Goal: Navigation & Orientation: Go to known website

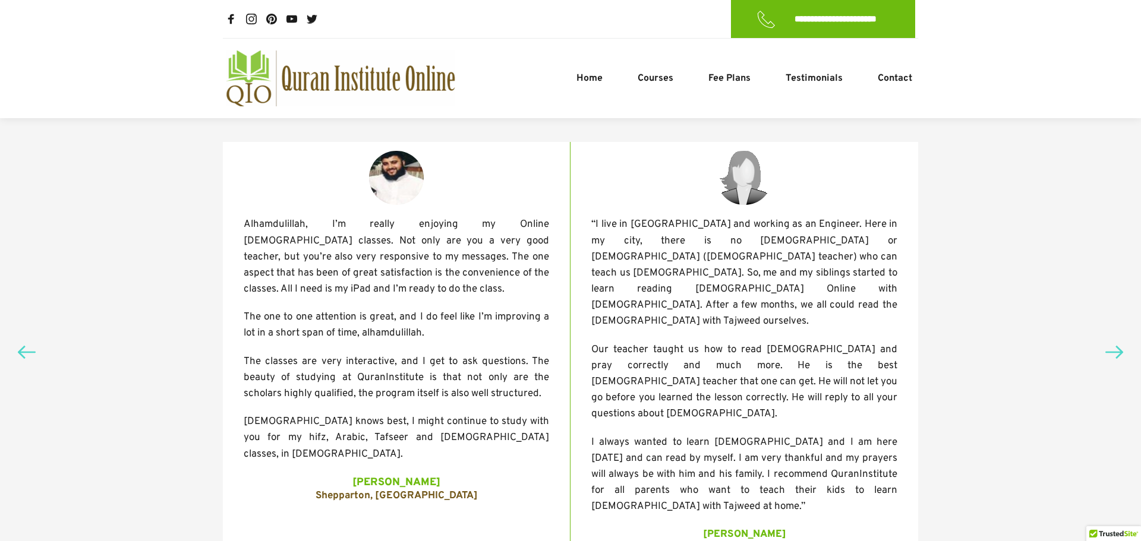
scroll to position [187, 0]
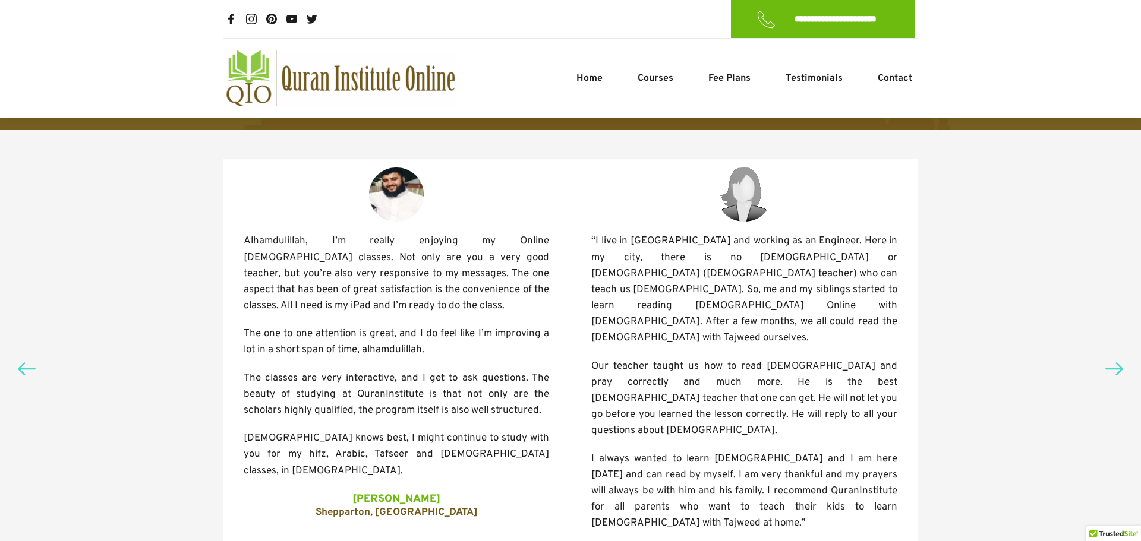
click at [1112, 360] on icon at bounding box center [1114, 369] width 18 height 18
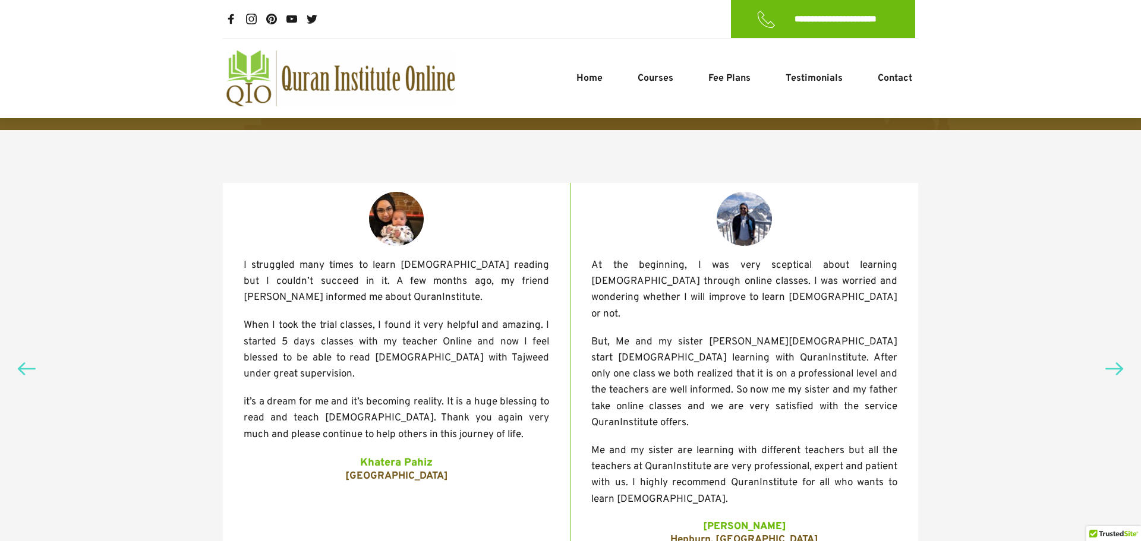
click at [1116, 362] on use at bounding box center [1114, 369] width 18 height 14
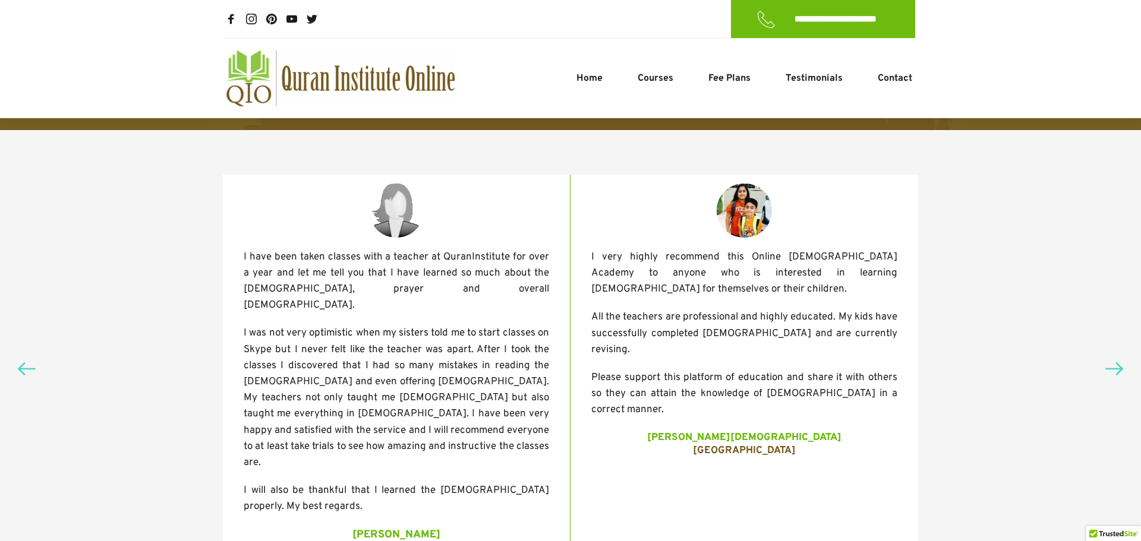
click at [1116, 362] on use at bounding box center [1114, 369] width 18 height 14
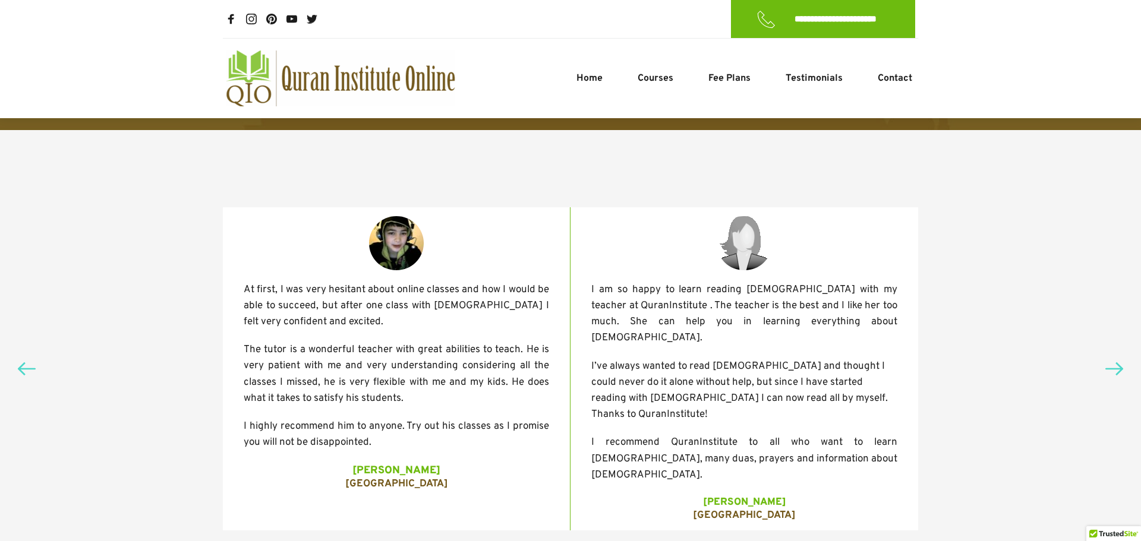
click at [24, 360] on icon at bounding box center [27, 369] width 18 height 18
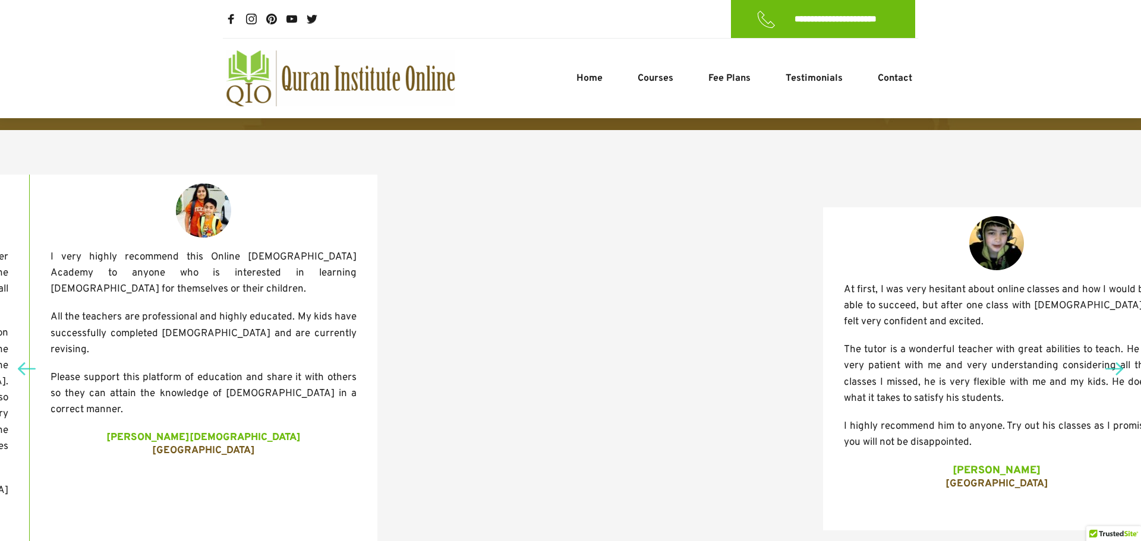
click at [24, 360] on icon at bounding box center [27, 369] width 18 height 18
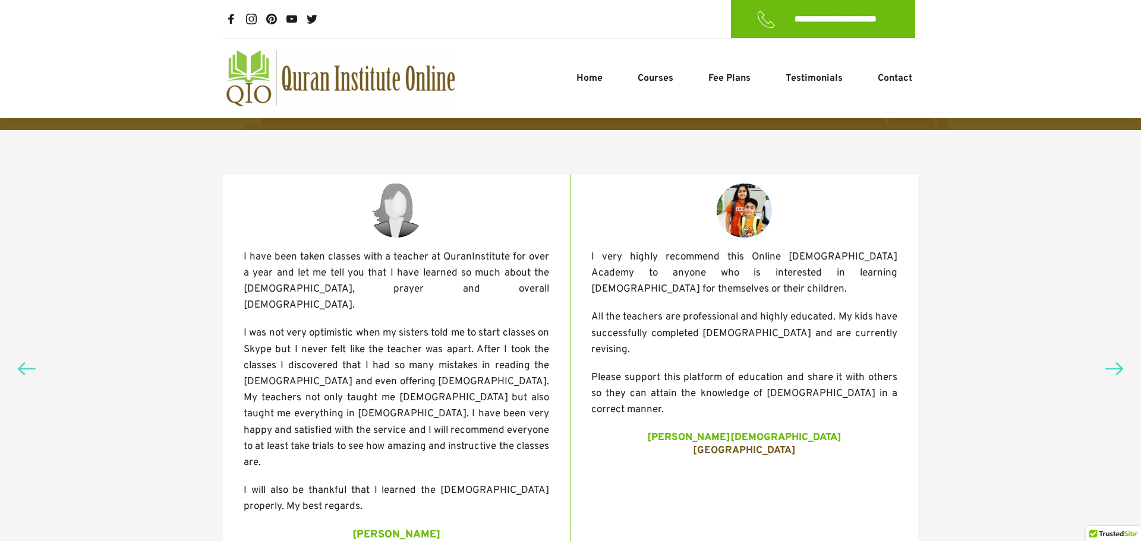
click at [24, 360] on icon at bounding box center [27, 369] width 18 height 18
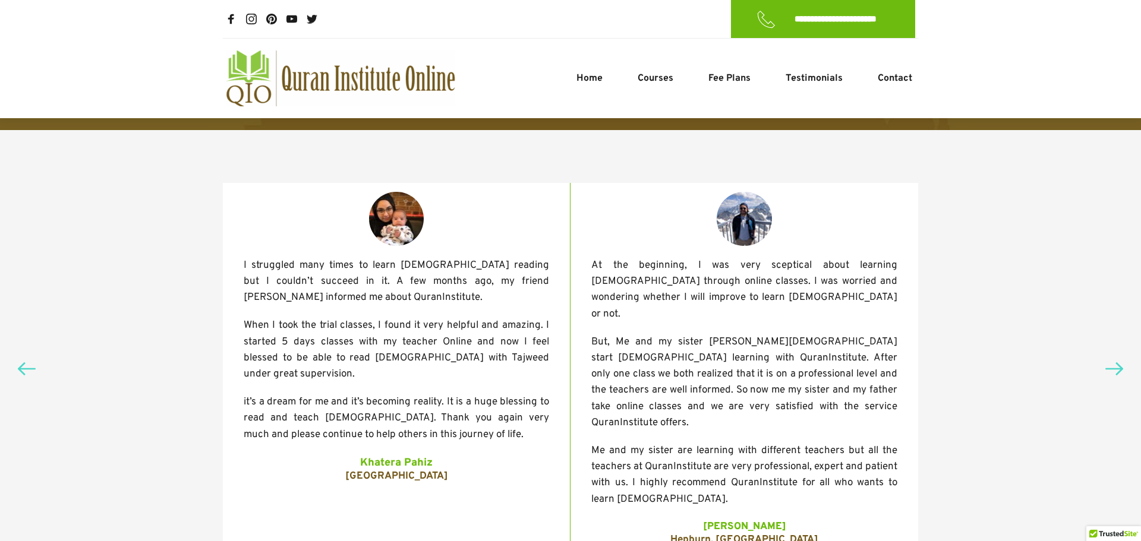
click at [24, 360] on icon at bounding box center [27, 369] width 18 height 18
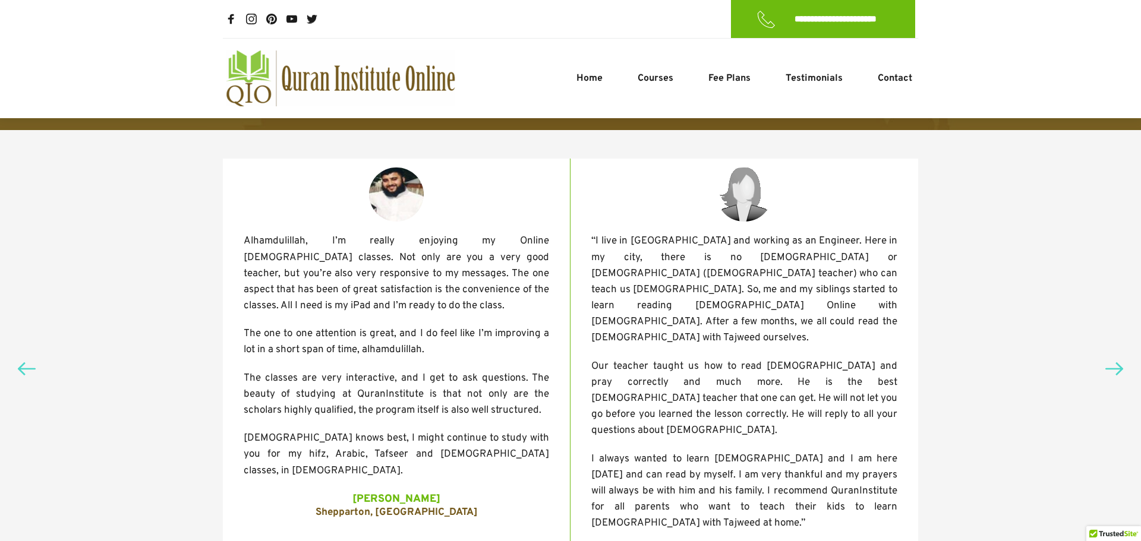
click at [39, 339] on div at bounding box center [570, 369] width 1141 height 478
click at [18, 360] on icon at bounding box center [27, 369] width 18 height 18
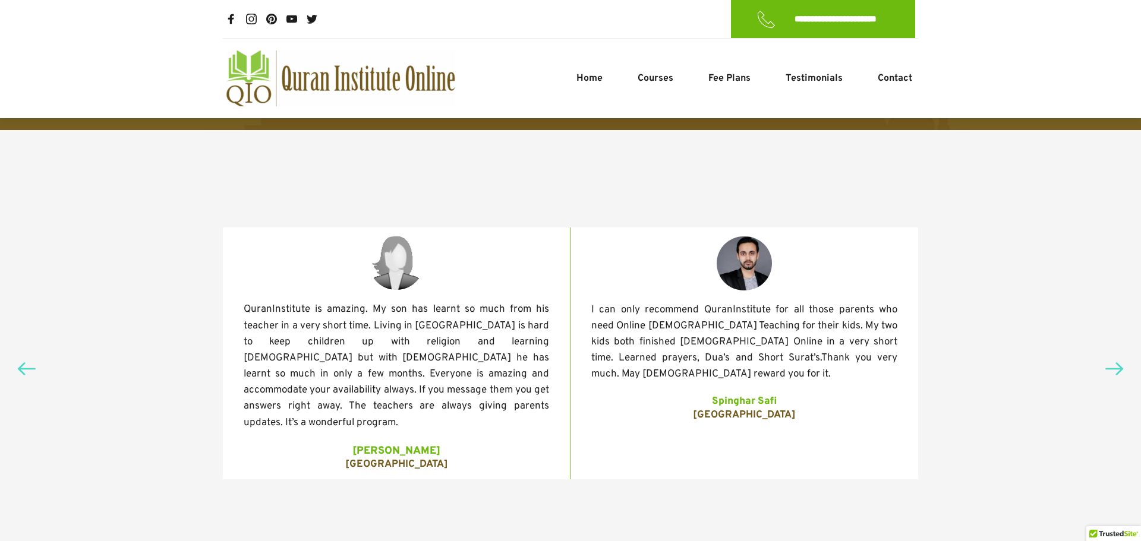
click at [1118, 360] on icon at bounding box center [1114, 369] width 18 height 18
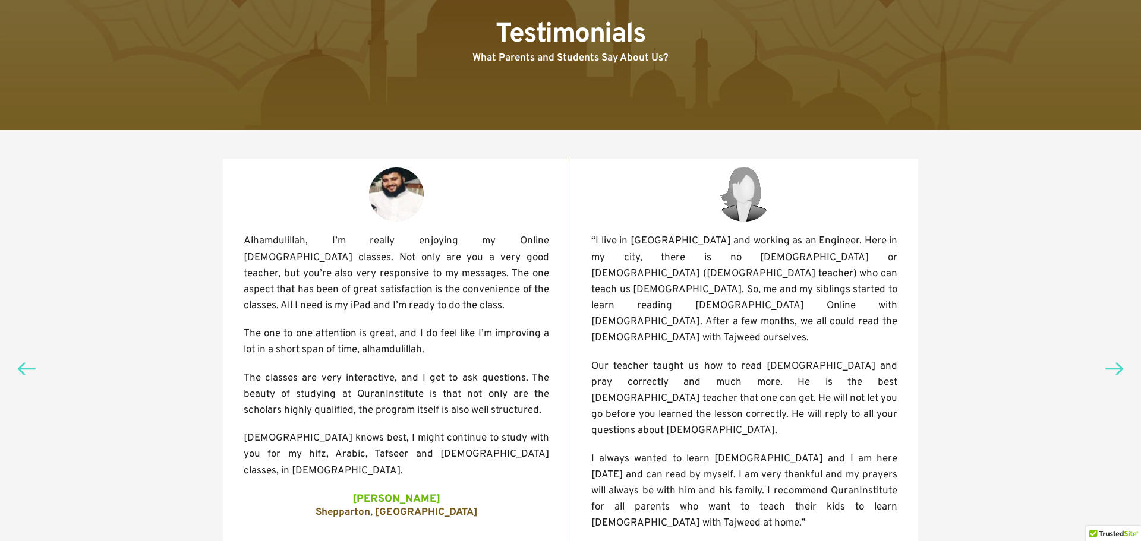
scroll to position [0, 0]
